Goal: Find specific page/section: Find specific page/section

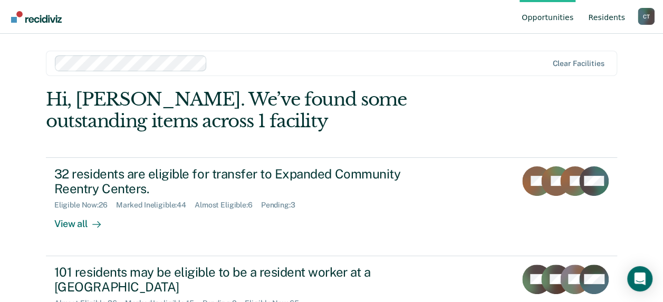
click at [606, 22] on link "Resident s" at bounding box center [606, 17] width 41 height 34
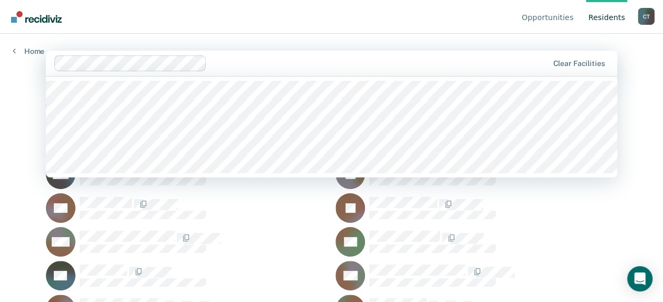
click at [247, 61] on div at bounding box center [379, 63] width 337 height 12
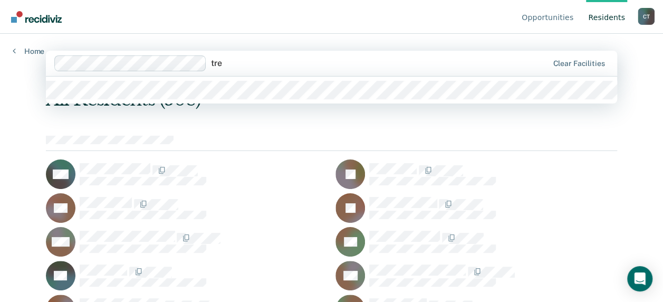
type input "trea"
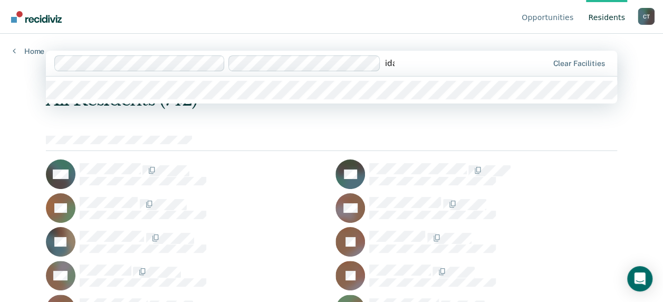
type input "[US_STATE]"
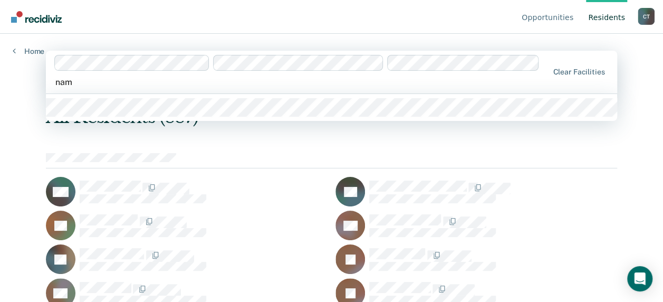
type input "namp"
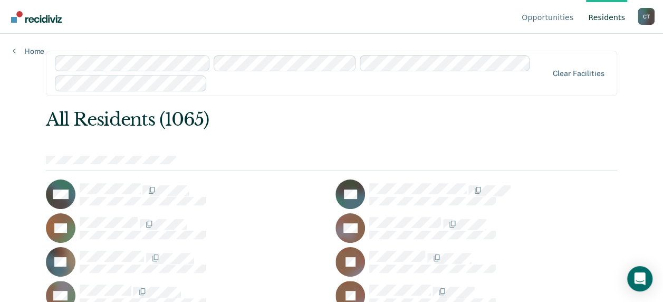
scroll to position [7094, 0]
